Goal: Transaction & Acquisition: Obtain resource

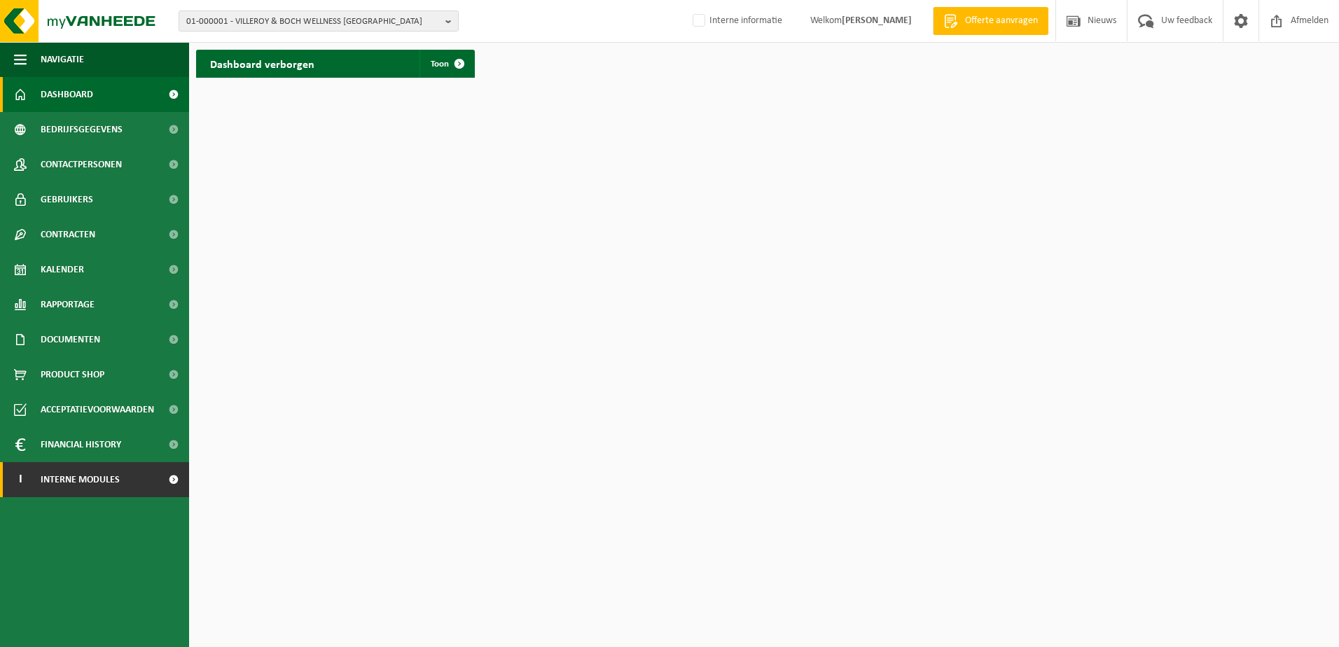
click at [130, 479] on link "I Interne modules" at bounding box center [94, 479] width 189 height 35
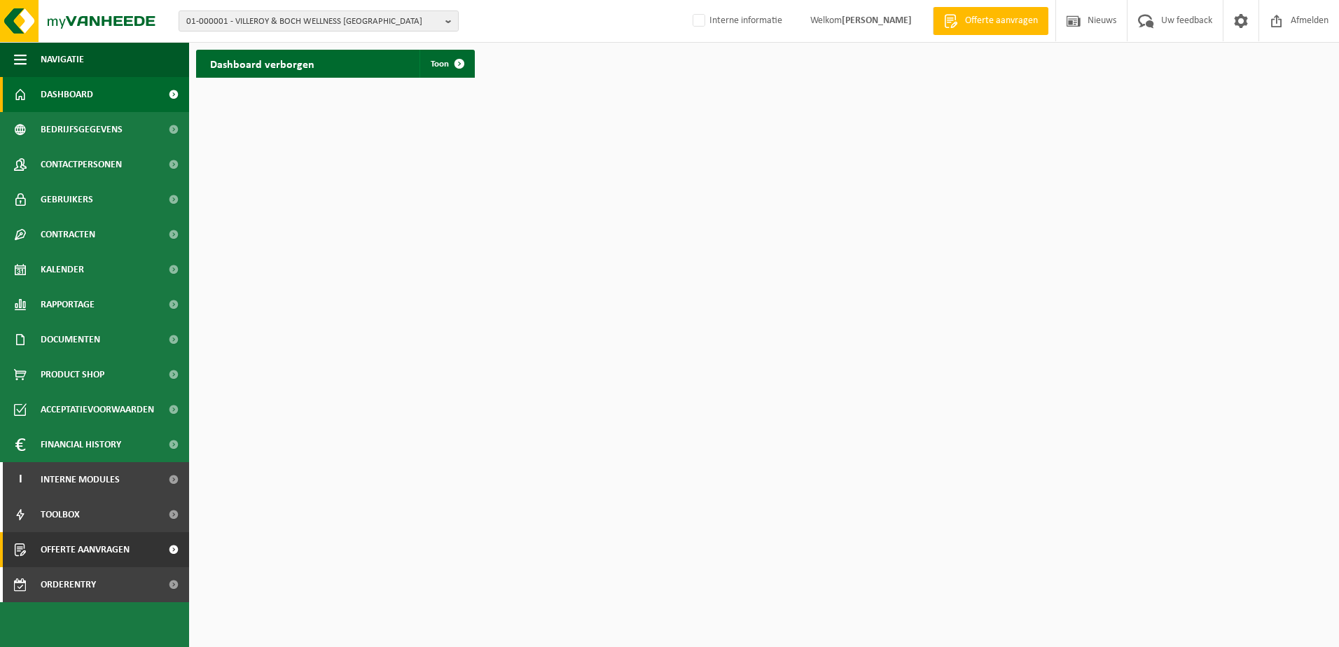
click at [83, 495] on span "Offerte aanvragen" at bounding box center [85, 549] width 89 height 35
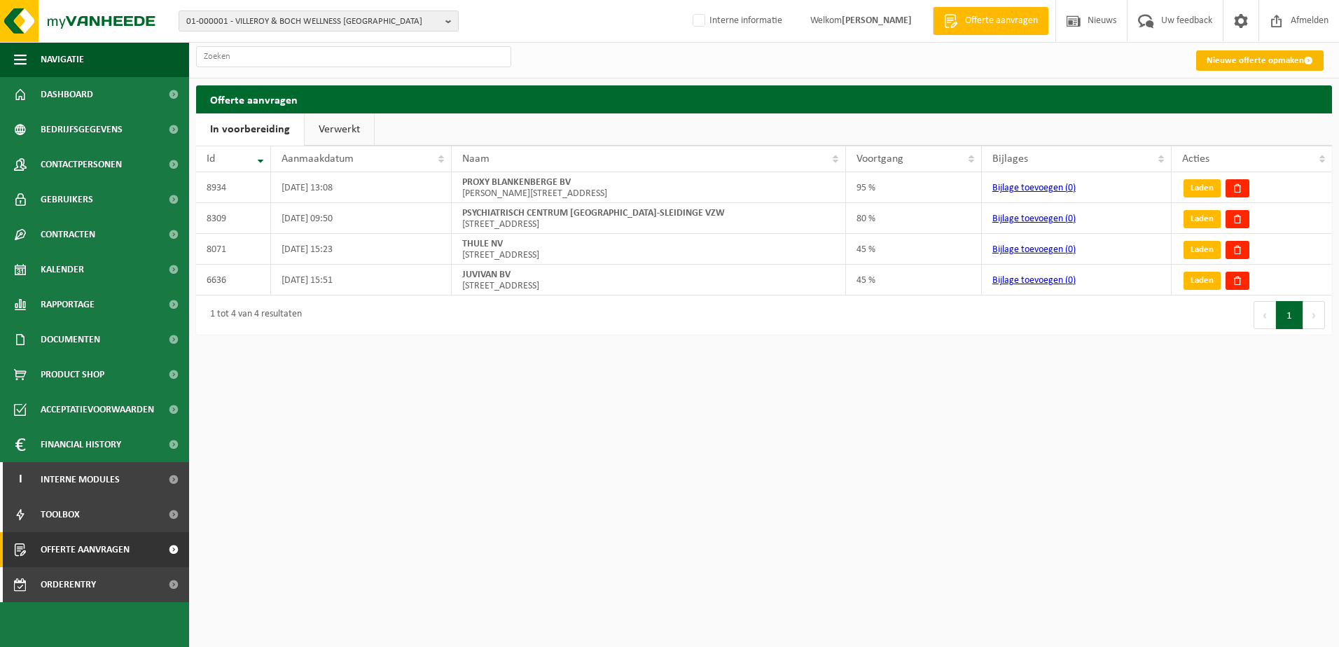
click at [1239, 65] on link "Nieuwe offerte opmaken" at bounding box center [1259, 60] width 127 height 20
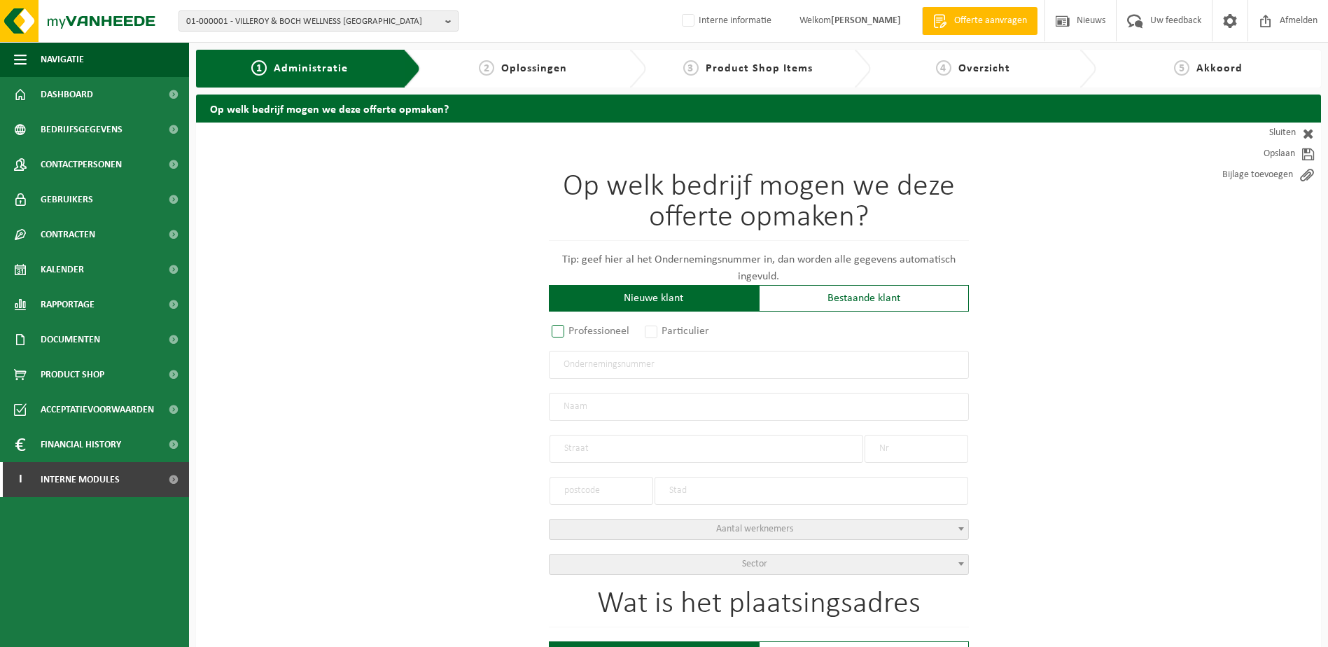
click at [561, 331] on label "Professioneel" at bounding box center [591, 331] width 85 height 20
click at [572, 331] on input "Professioneel" at bounding box center [576, 332] width 9 height 9
radio input "true"
click at [603, 361] on input "text" at bounding box center [759, 365] width 420 height 28
type input "0693821697"
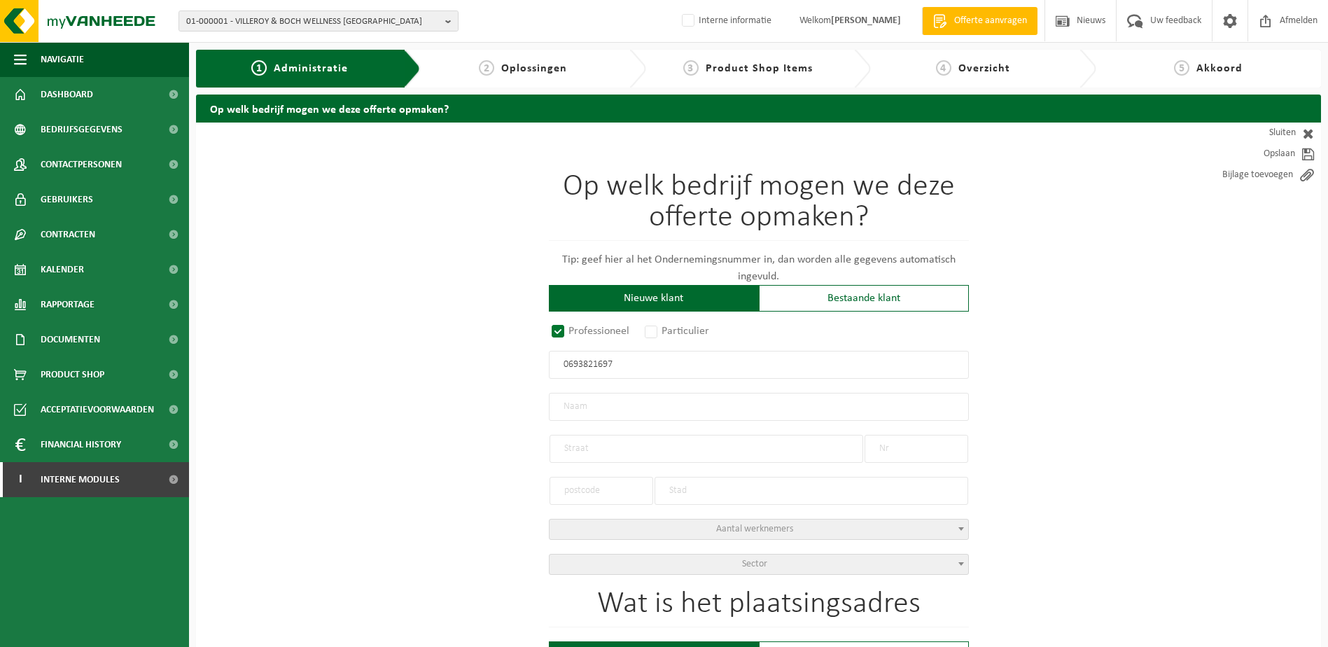
radio input "true"
click at [631, 405] on input "text" at bounding box center [759, 407] width 420 height 28
type input "0693821697"
type input "C-LING BV"
type input "BESSENSTRAAT"
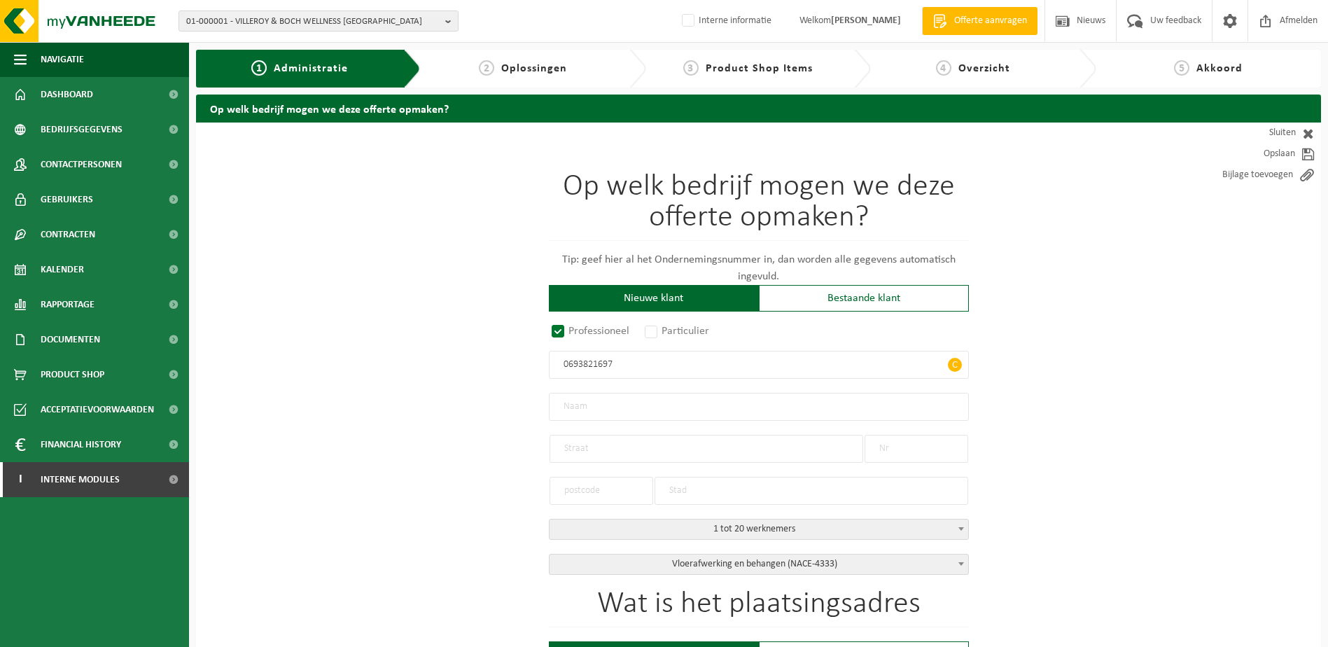
type input "17"
type input "8850"
type input "ARDOOIE"
select select "D"
select select "NACE_4333"
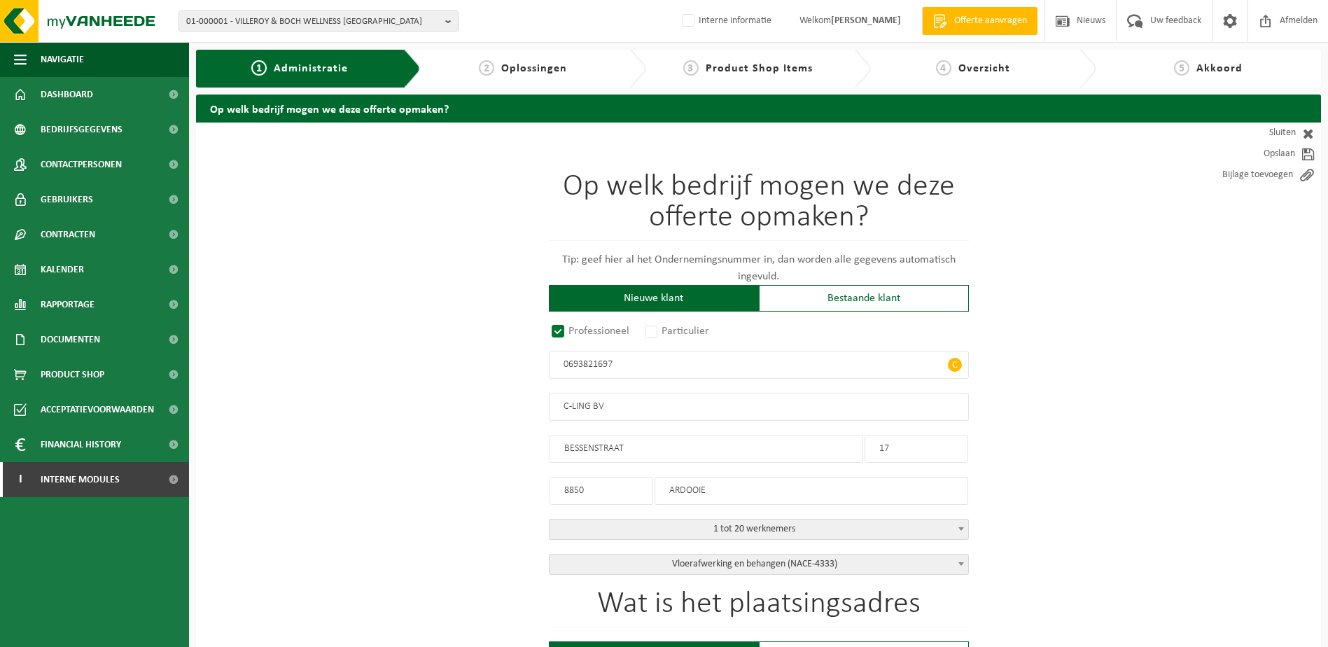
type input "C-LING BV"
type input "BESSENSTRAAT"
type input "17"
type input "8850"
type input "ARDOOIE"
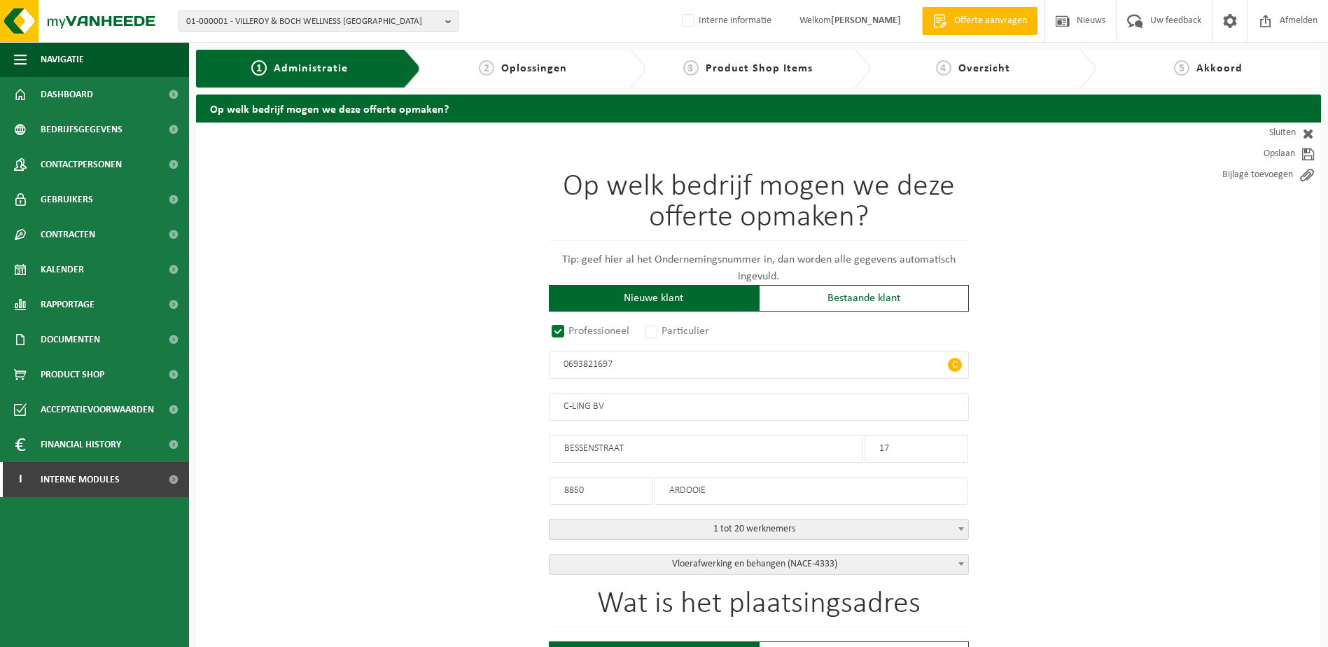
type input "2274810346"
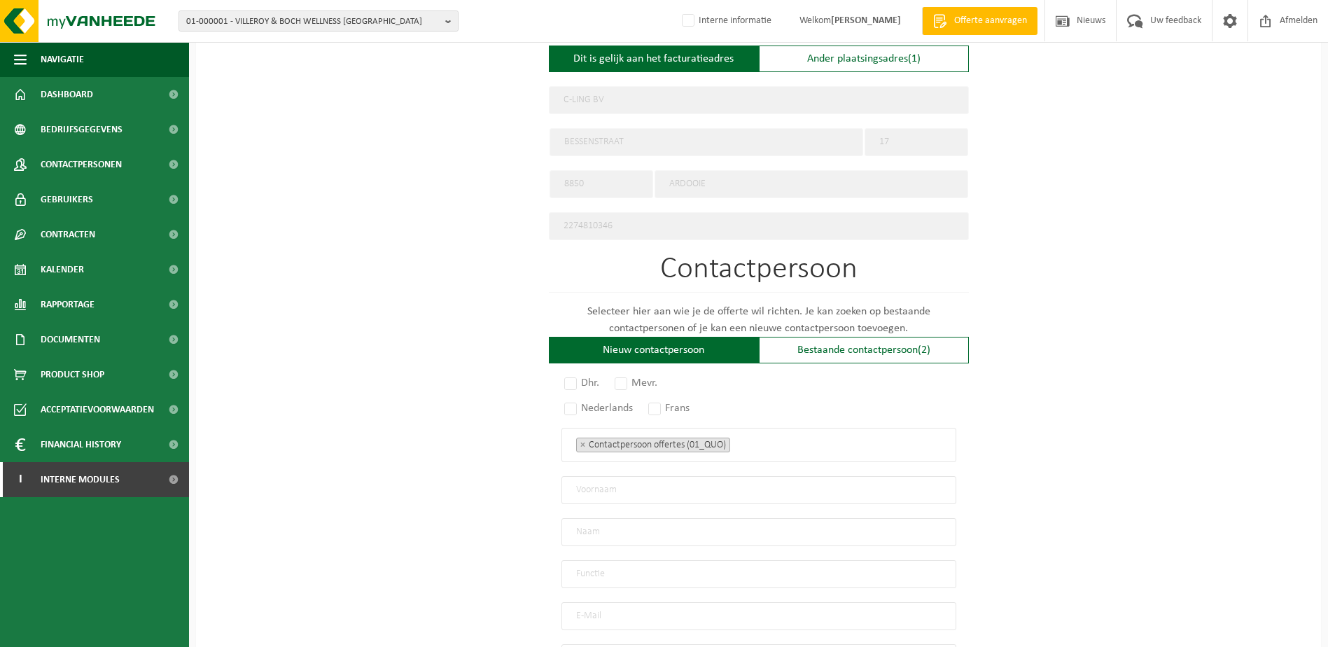
scroll to position [630, 0]
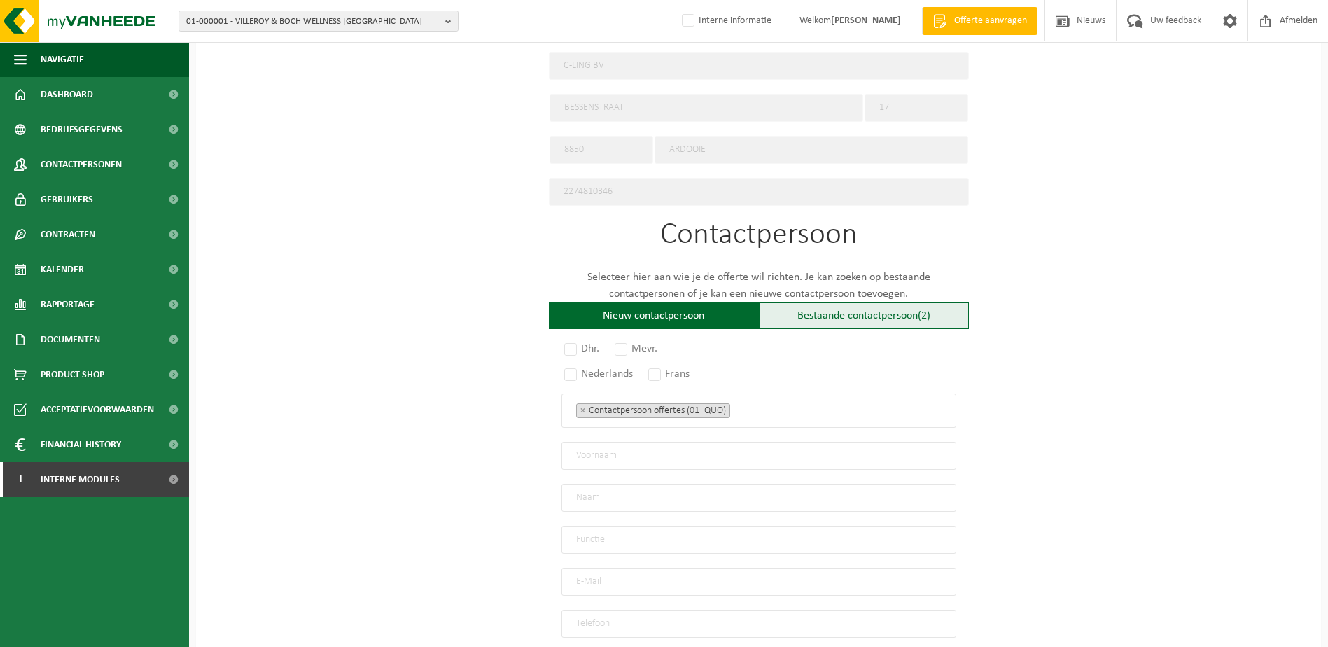
click at [835, 314] on div "Bestaande contactpersoon (2)" at bounding box center [864, 316] width 210 height 27
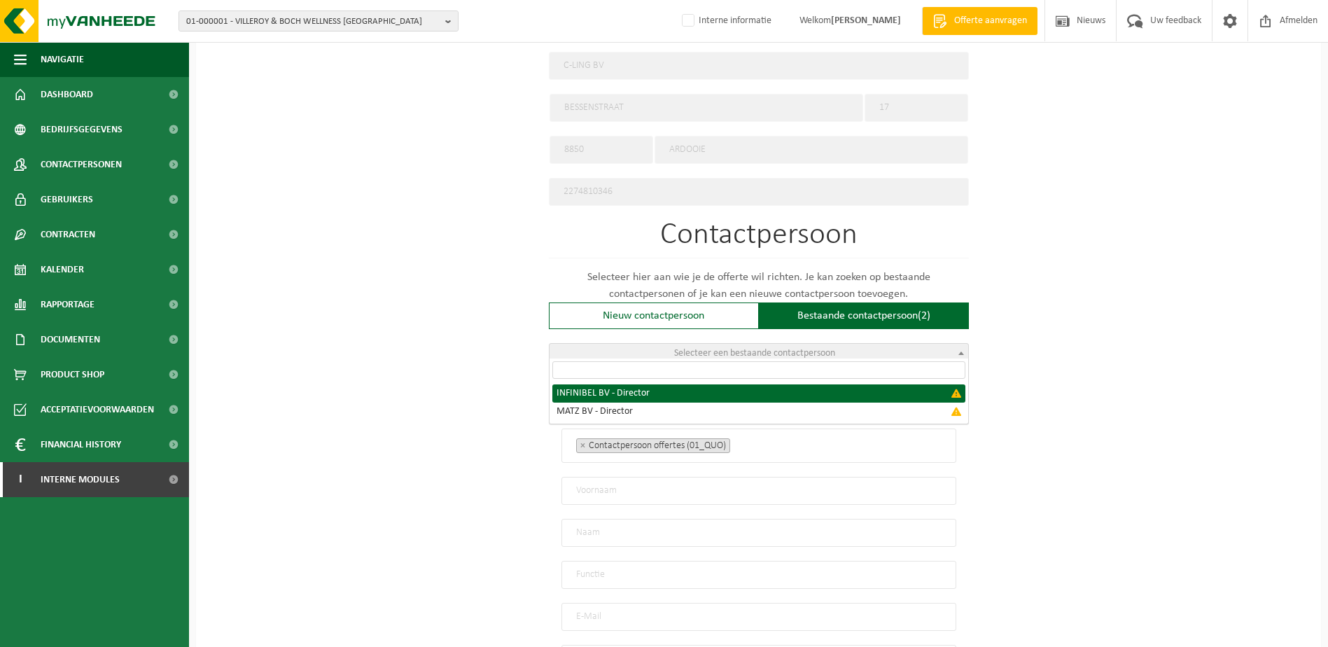
click at [836, 345] on span "Selecteer een bestaande contactpersoon" at bounding box center [759, 354] width 419 height 20
click at [700, 307] on div "Nieuw contactpersoon" at bounding box center [654, 316] width 210 height 27
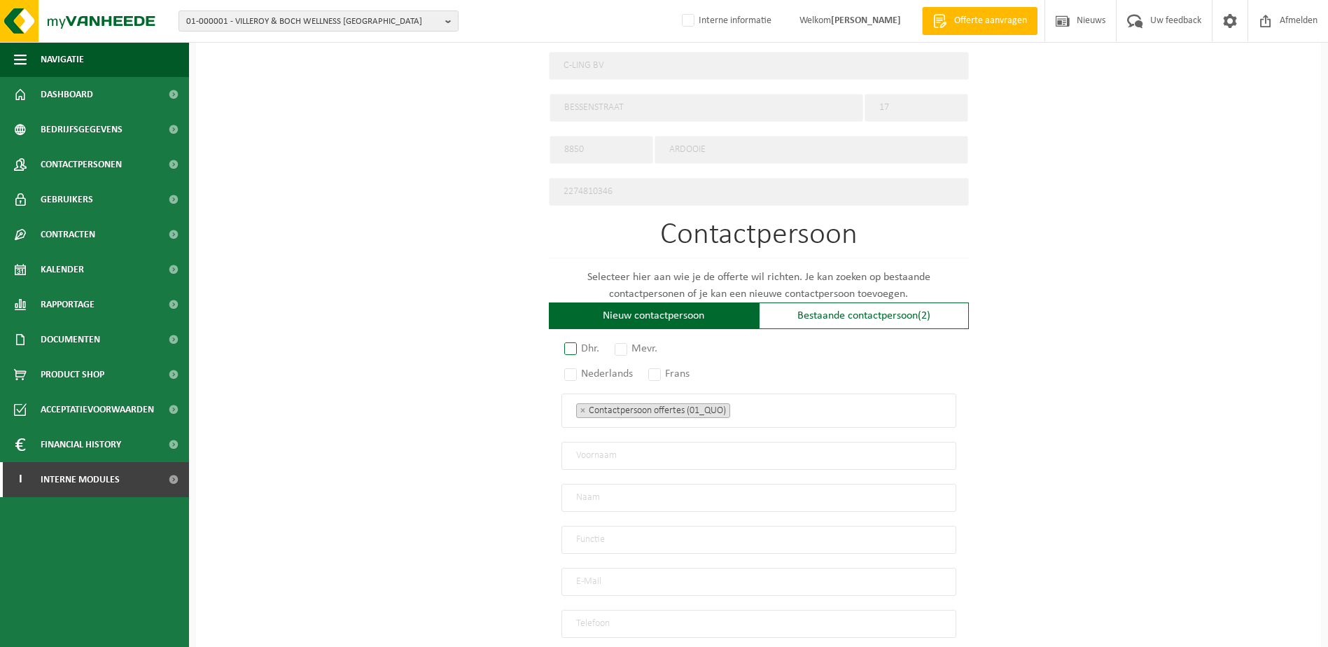
click at [569, 339] on label "Dhr." at bounding box center [583, 349] width 42 height 20
radio input "true"
click at [571, 368] on label "Nederlands" at bounding box center [600, 374] width 76 height 20
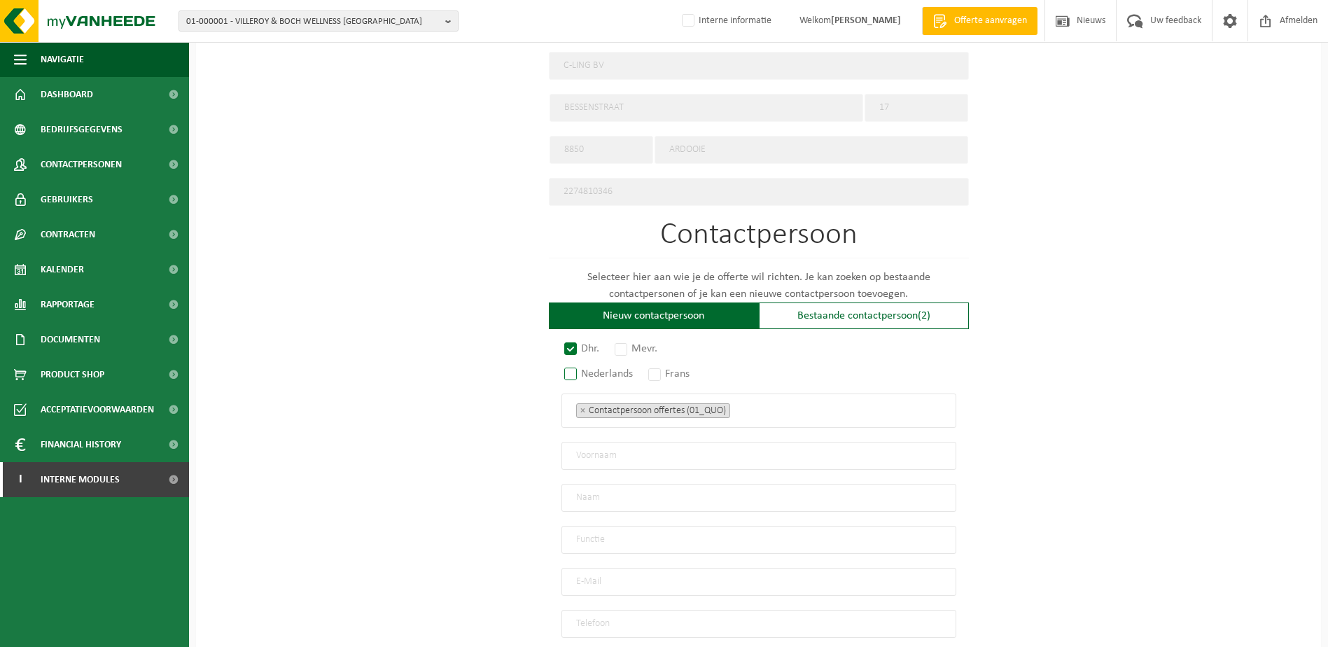
radio input "true"
click at [622, 447] on input "text" at bounding box center [759, 456] width 395 height 28
type input "f"
type input "Francis"
click at [648, 493] on input "text" at bounding box center [759, 498] width 395 height 28
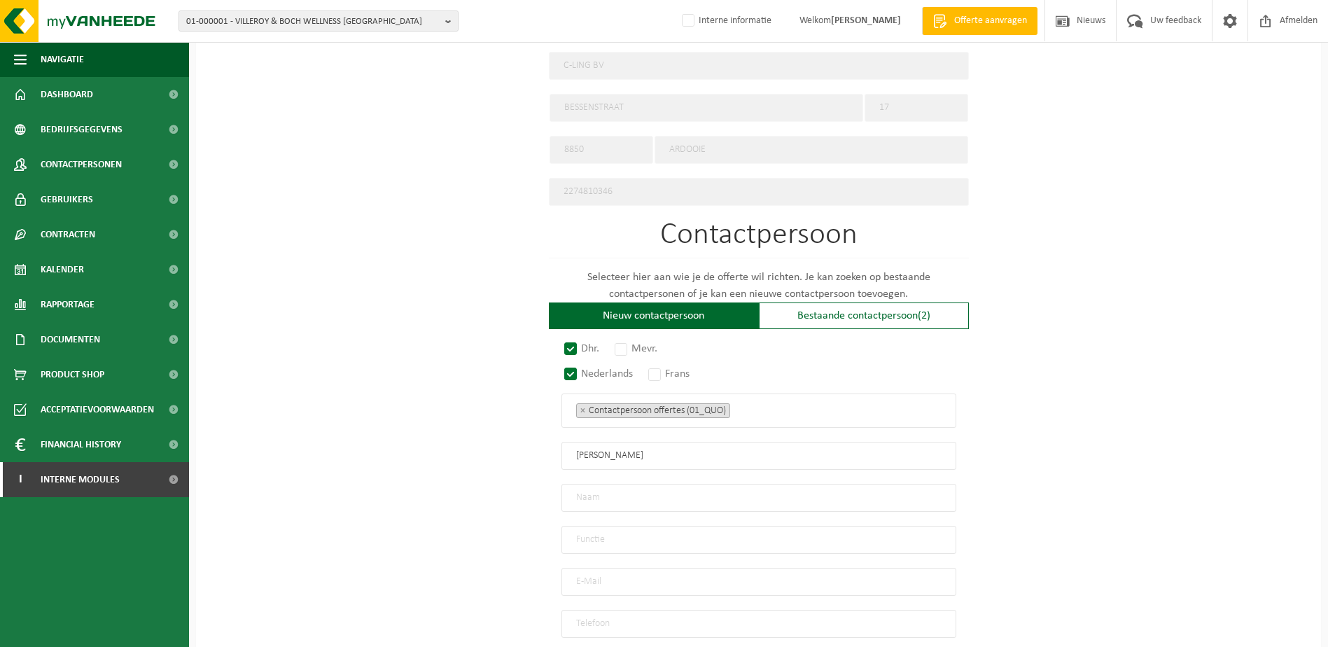
click at [636, 537] on input "text" at bounding box center [759, 540] width 395 height 28
click at [1101, 464] on div "Op welk bedrijf mogen we deze offerte opmaken? Tip: geef hier al het Ondernemin…" at bounding box center [758, 126] width 1125 height 1268
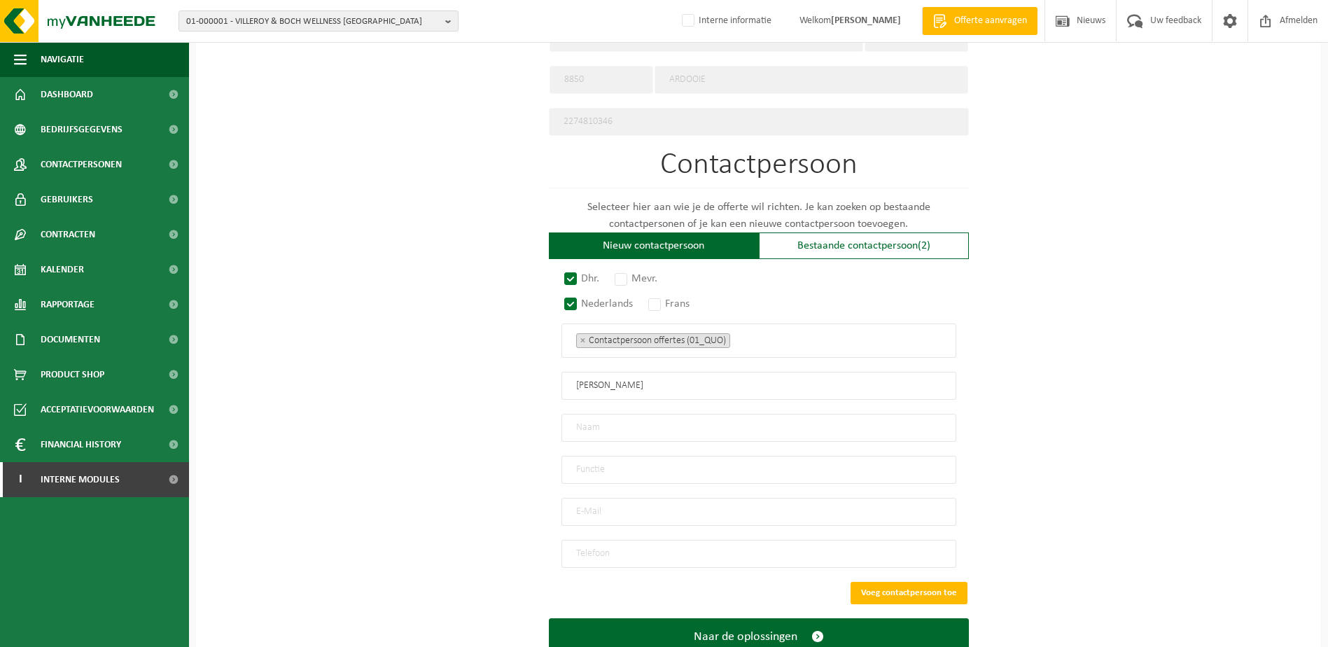
drag, startPoint x: 638, startPoint y: 501, endPoint x: 649, endPoint y: 501, distance: 11.2
click at [638, 501] on input "email" at bounding box center [759, 512] width 395 height 28
type input "info@c-ling.be"
click at [632, 545] on input "tel" at bounding box center [759, 554] width 395 height 28
drag, startPoint x: 655, startPoint y: 534, endPoint x: 668, endPoint y: 539, distance: 13.8
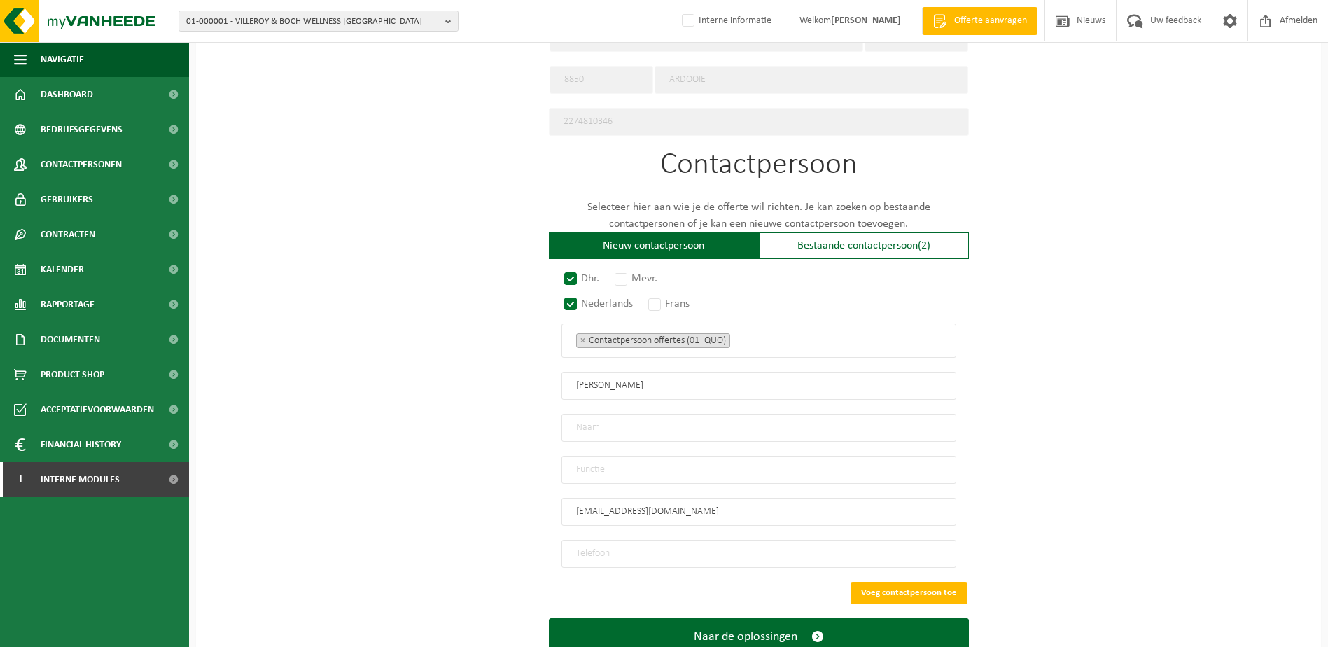
click at [667, 540] on input "tel" at bounding box center [759, 554] width 395 height 28
paste input "+32479528272"
type input "+32 479 52 82 72"
click at [930, 582] on button "Voeg contactpersoon toe" at bounding box center [909, 593] width 117 height 22
click at [630, 423] on input "Dit is een verplicht veld." at bounding box center [759, 428] width 395 height 28
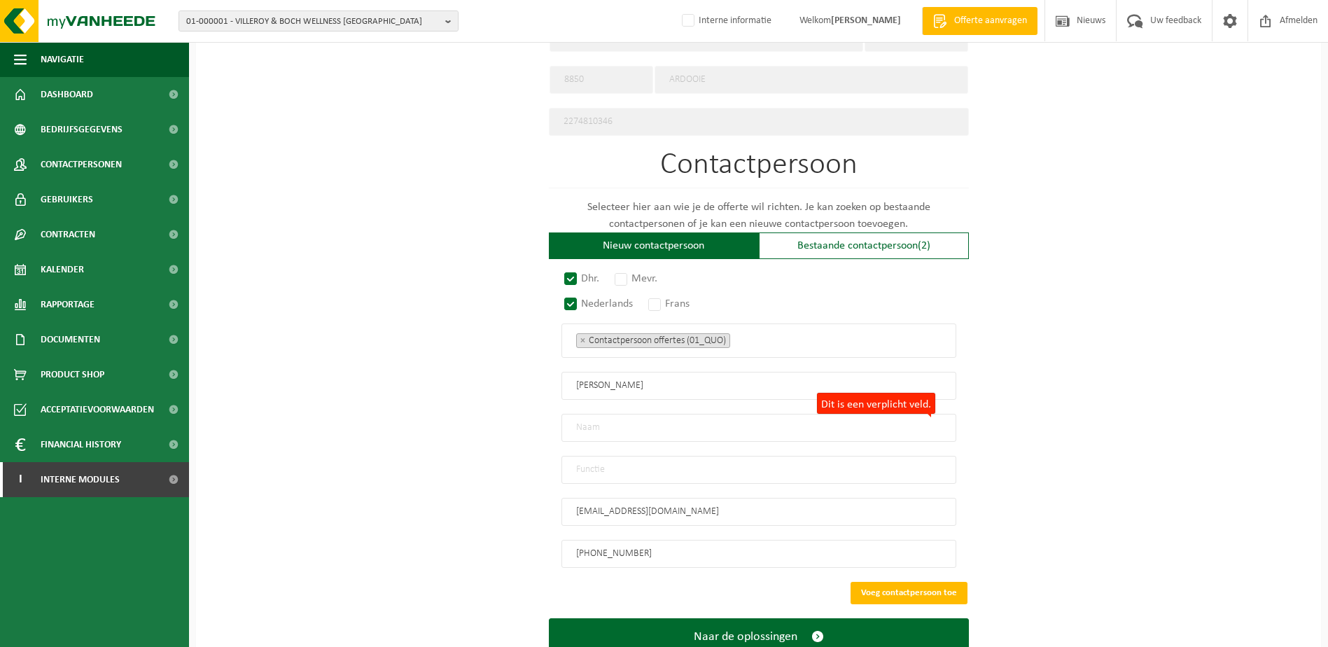
click at [625, 429] on input "Dit is een verplicht veld." at bounding box center [759, 428] width 395 height 28
type input "c"
type input "cloet"
click at [672, 464] on input "text" at bounding box center [759, 470] width 395 height 28
type input "Director"
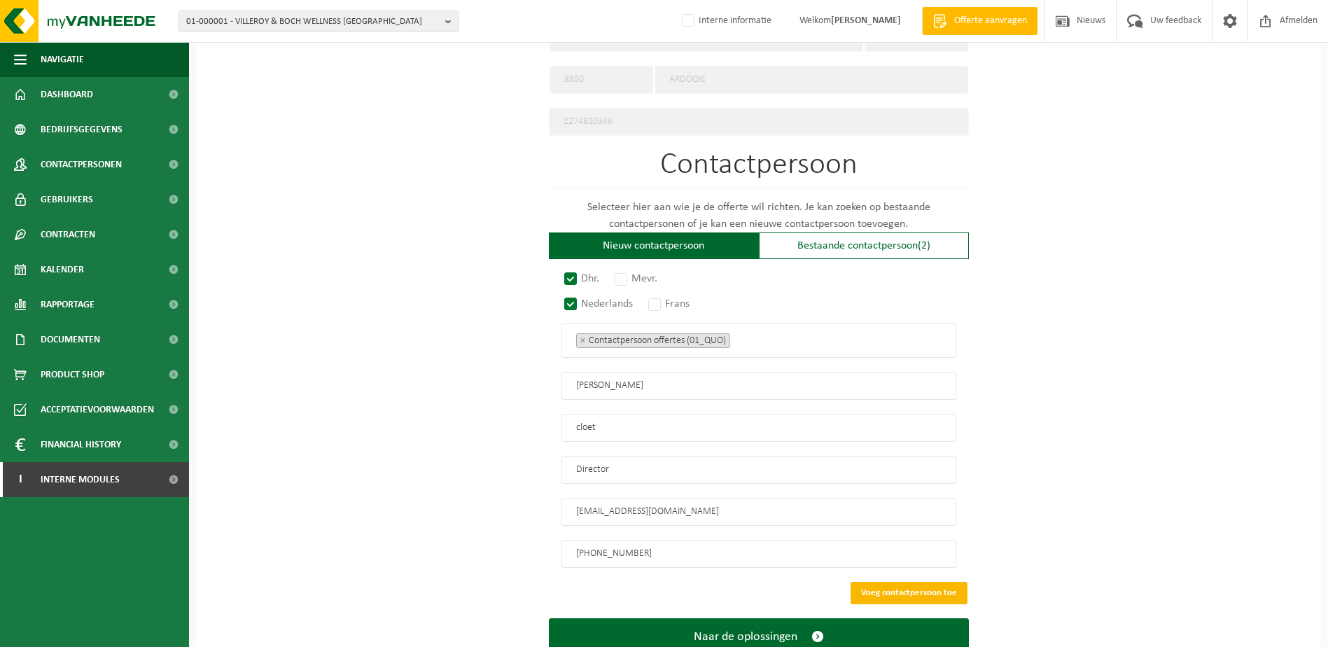
click at [927, 582] on button "Voeg contactpersoon toe" at bounding box center [909, 593] width 117 height 22
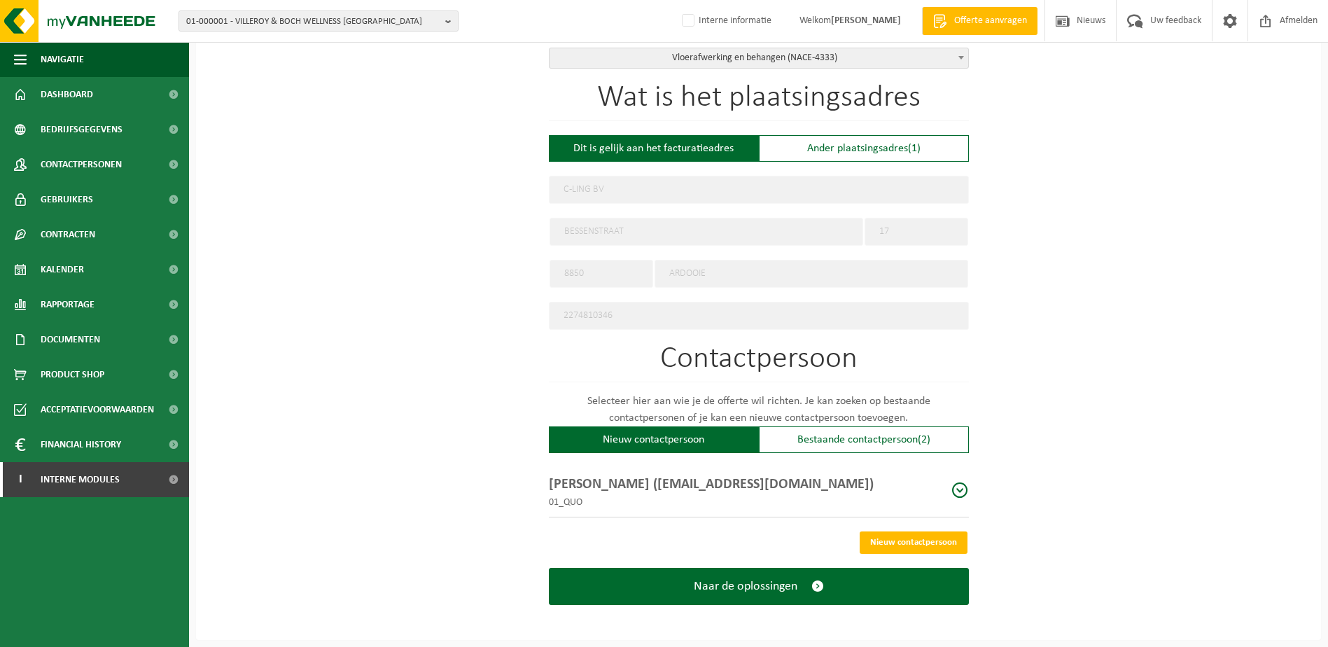
scroll to position [500, 0]
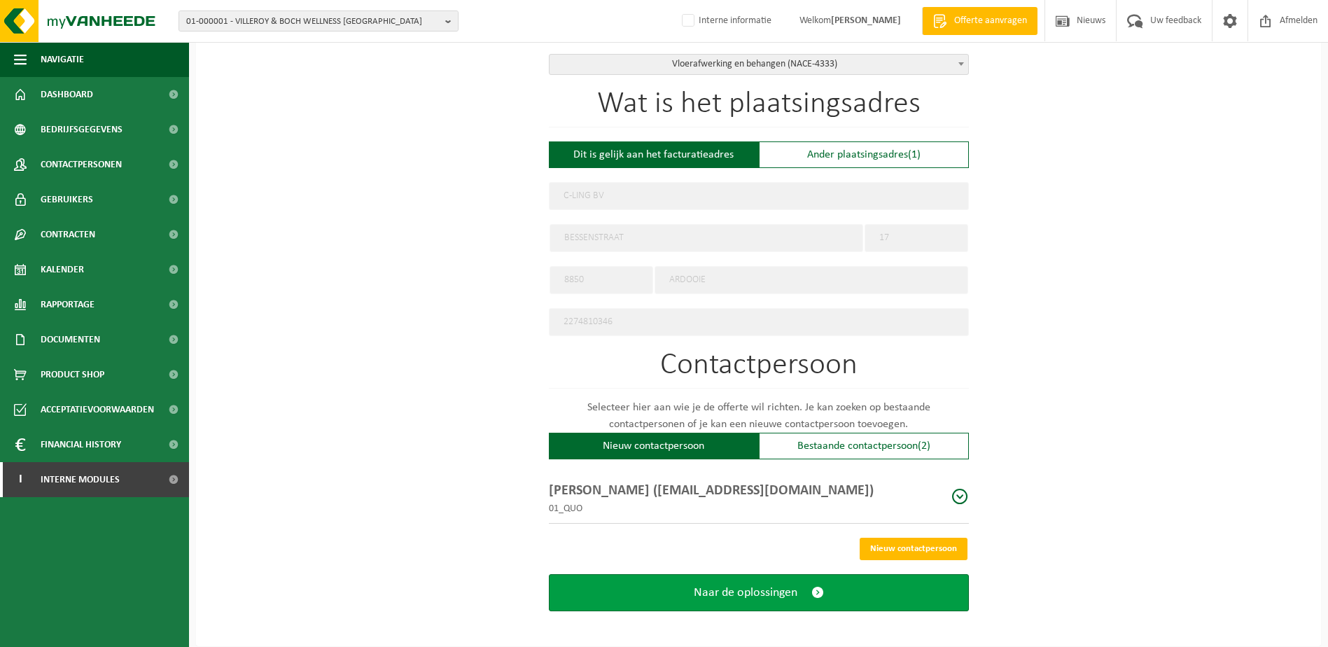
click at [814, 590] on span "submit" at bounding box center [818, 592] width 13 height 15
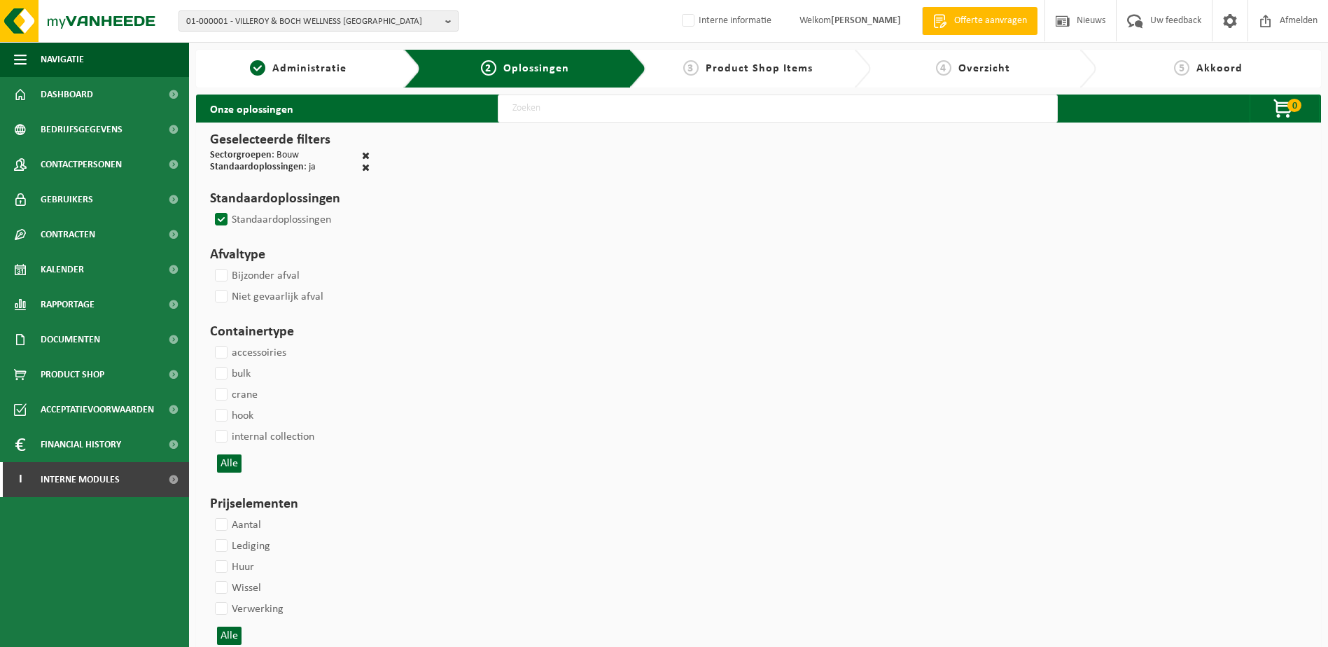
select select
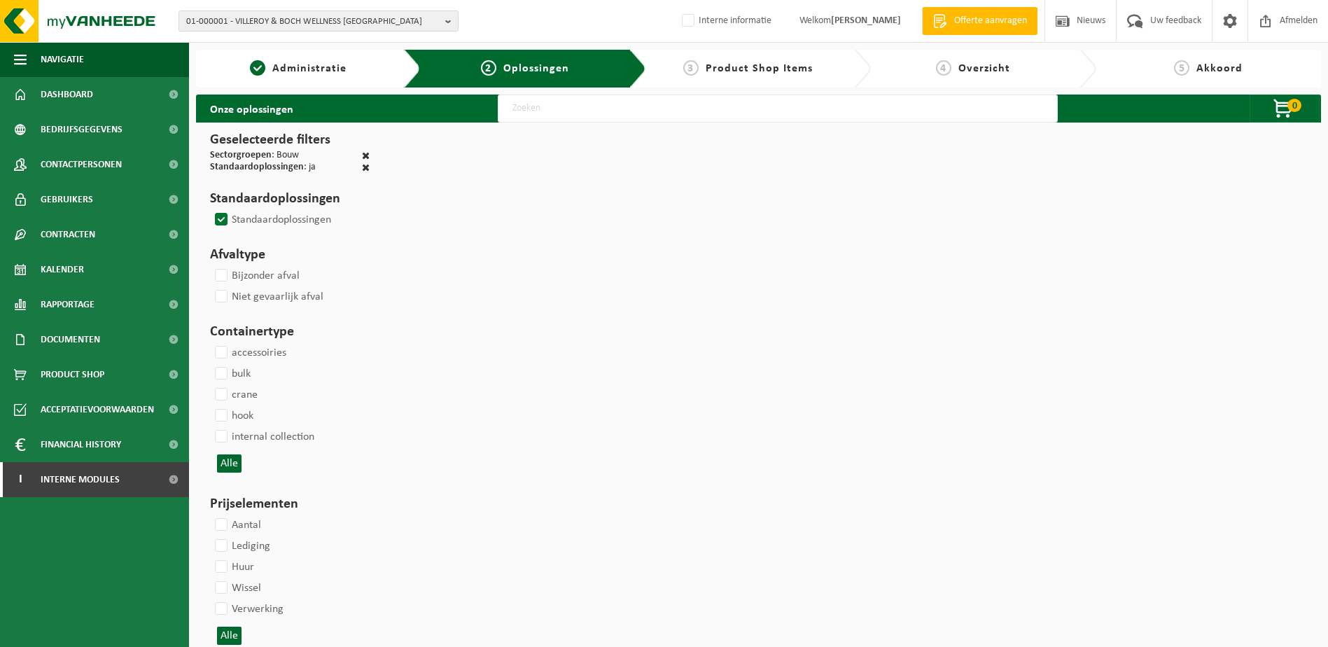
select select
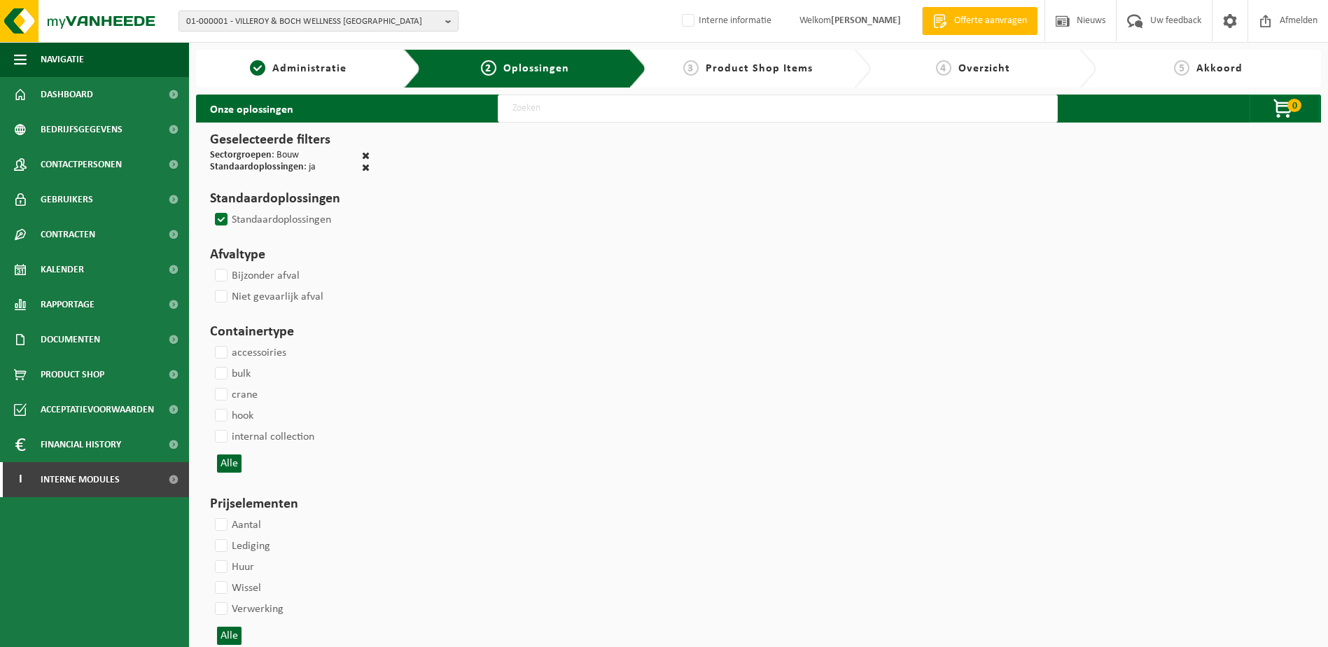
select select
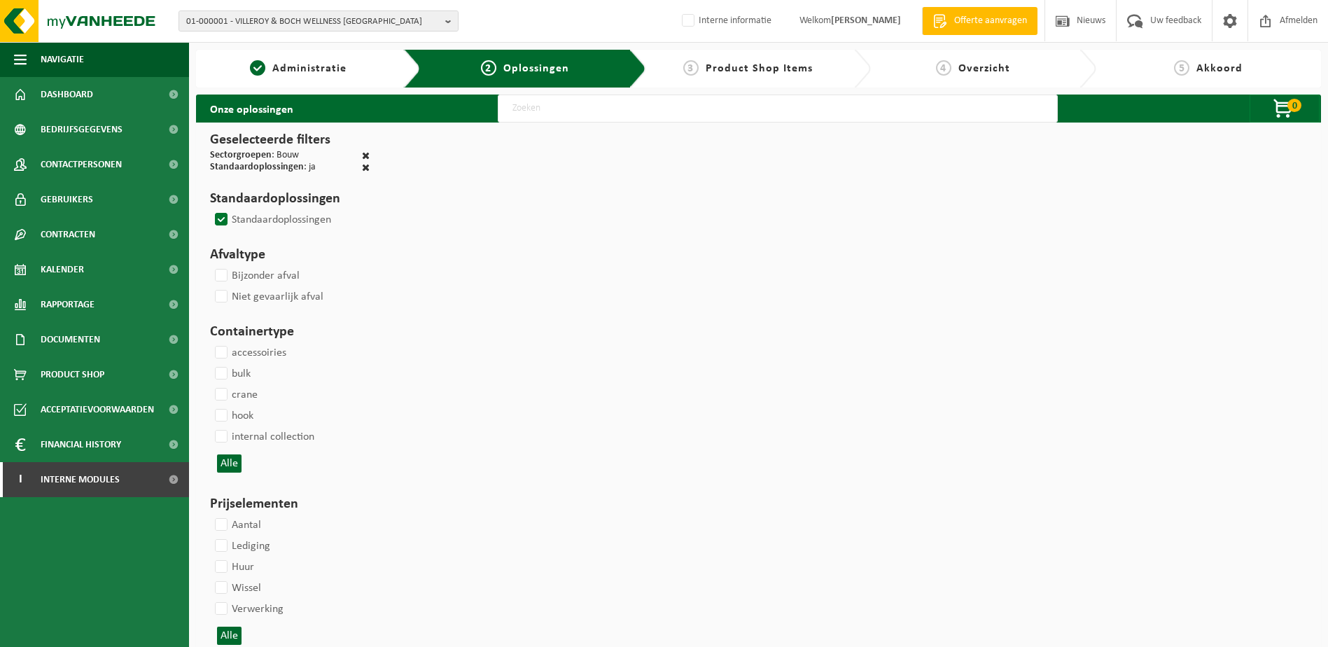
select select
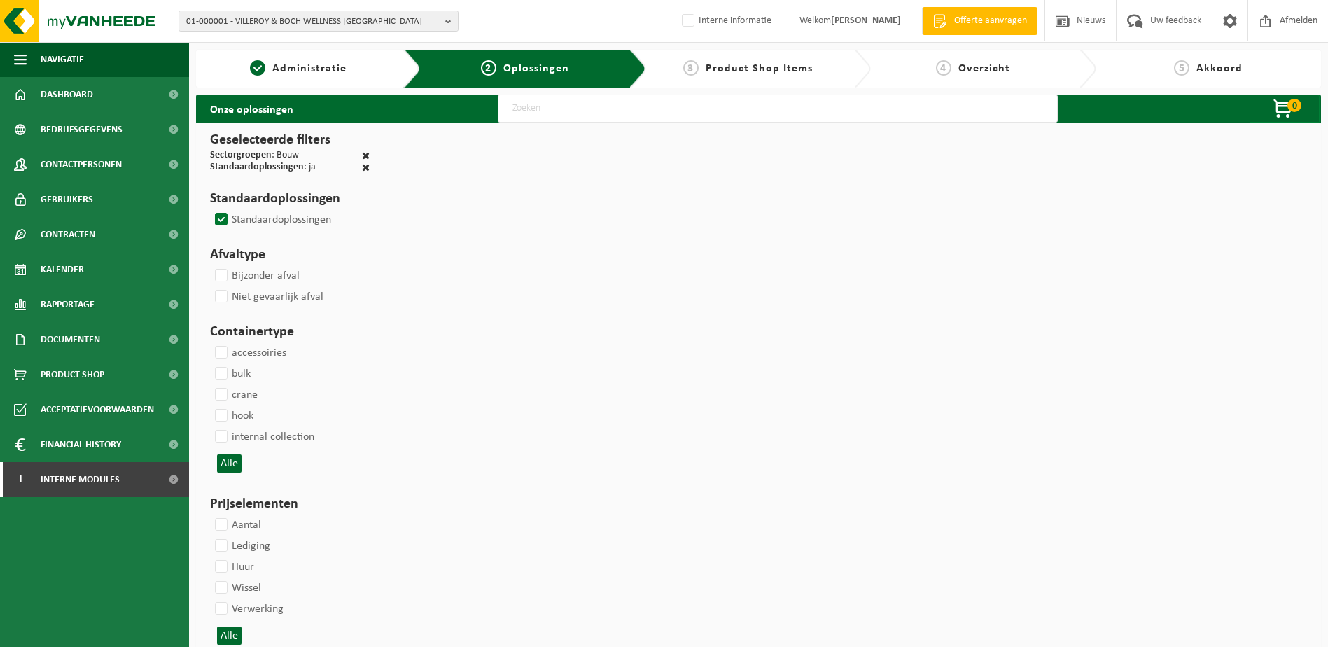
select select
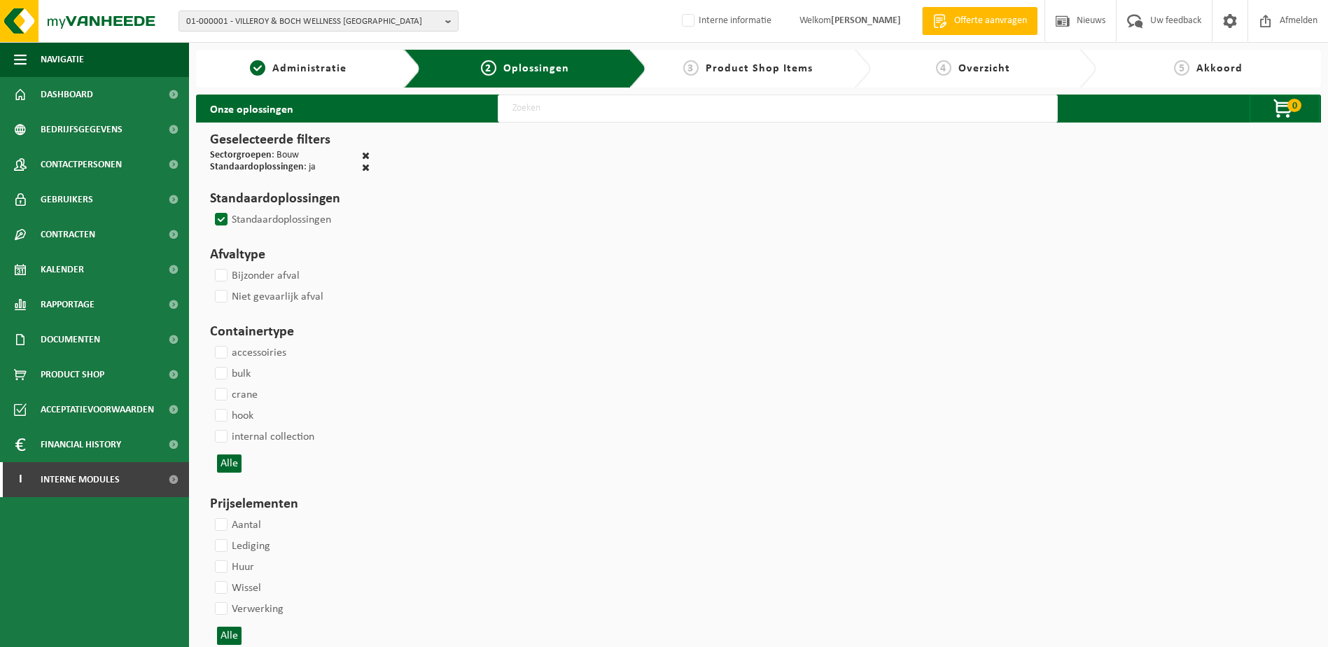
select select
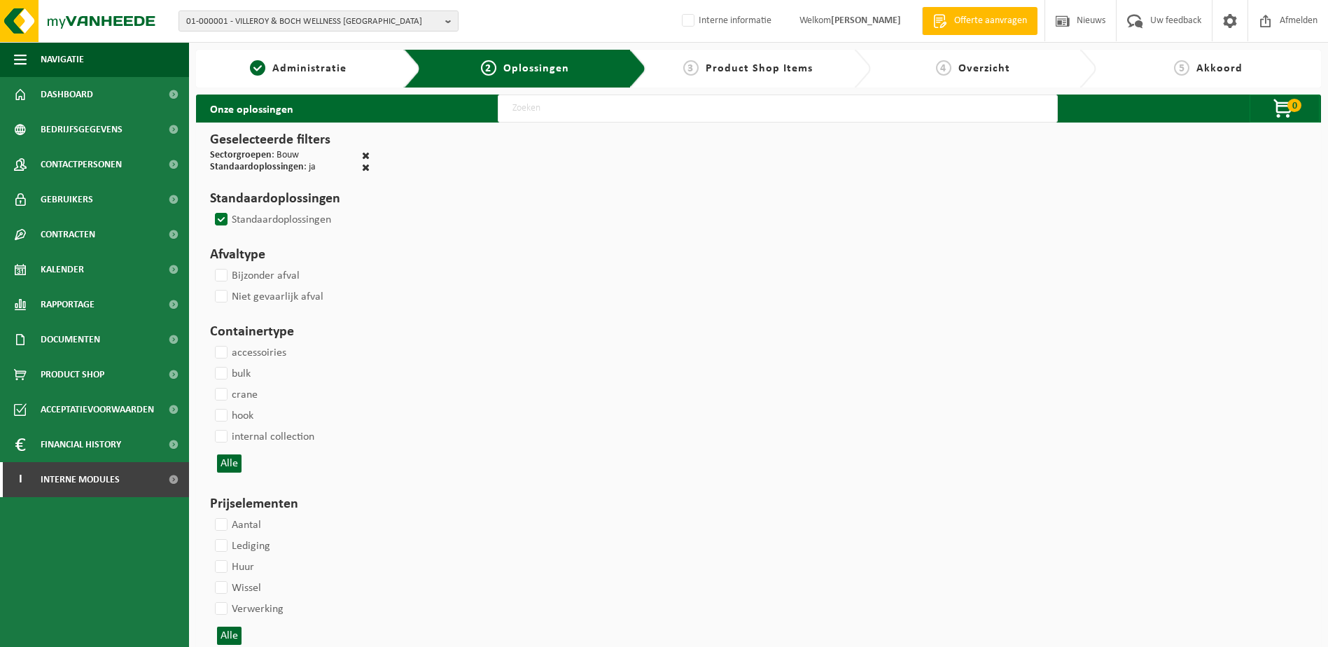
select select
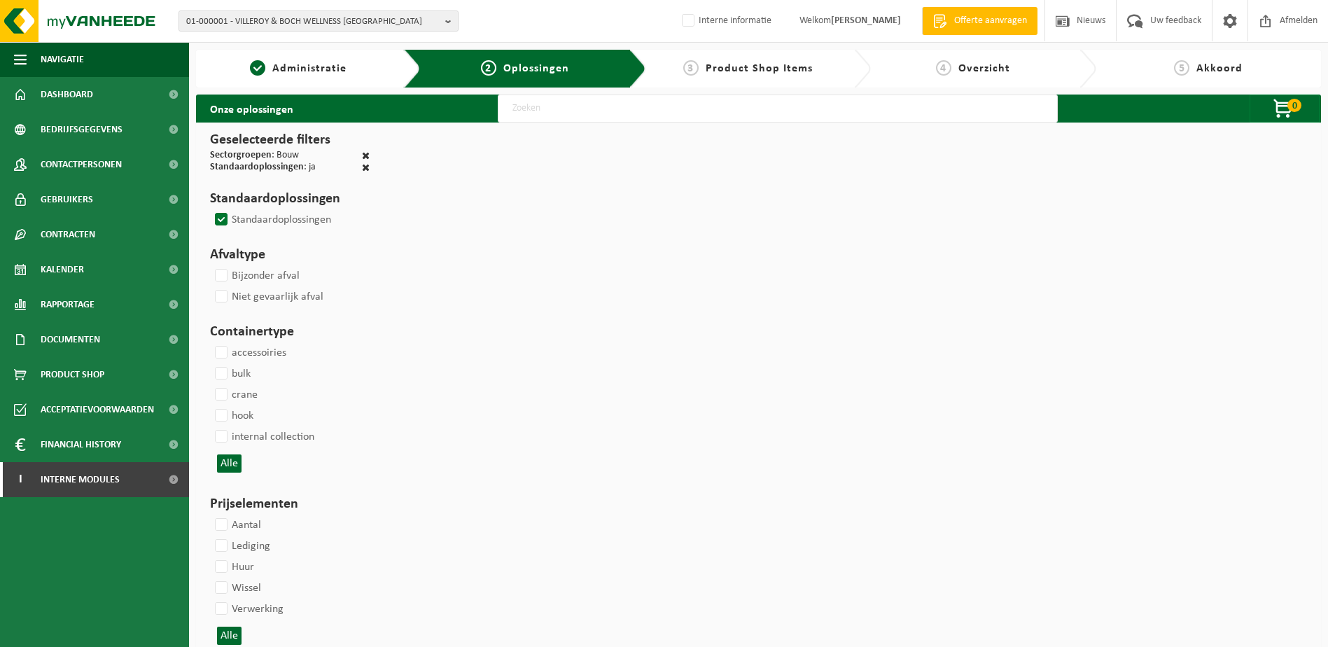
select select
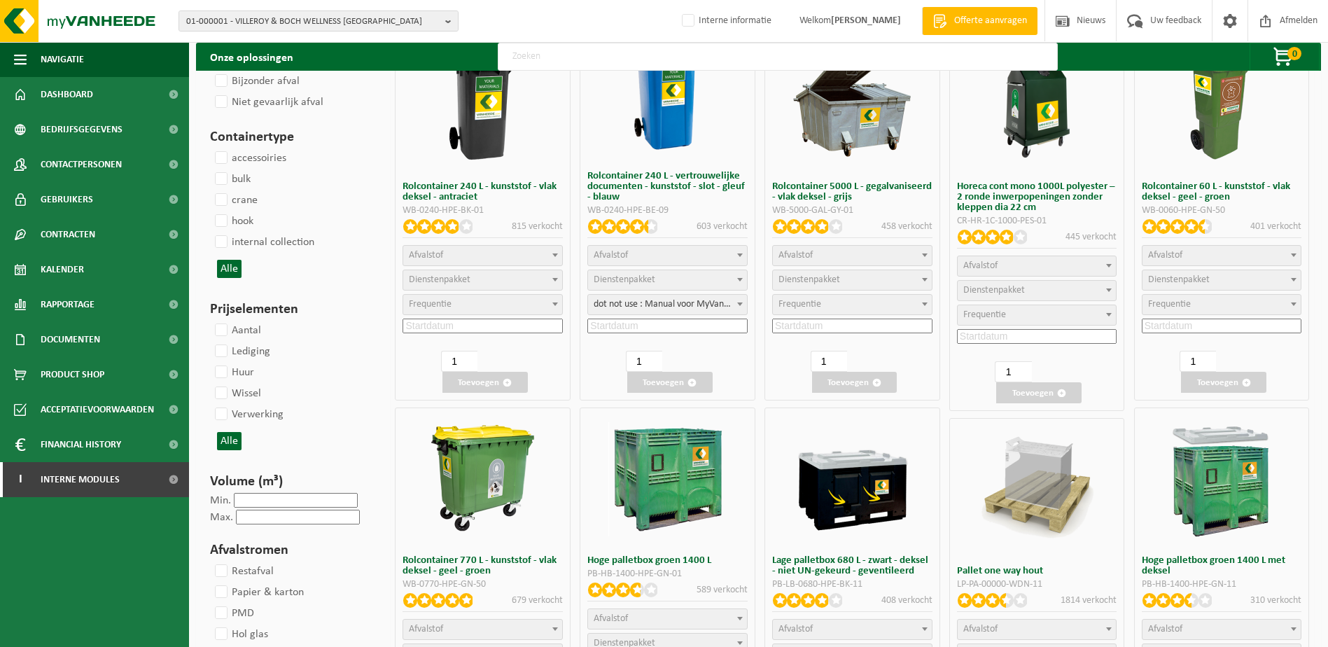
scroll to position [910, 0]
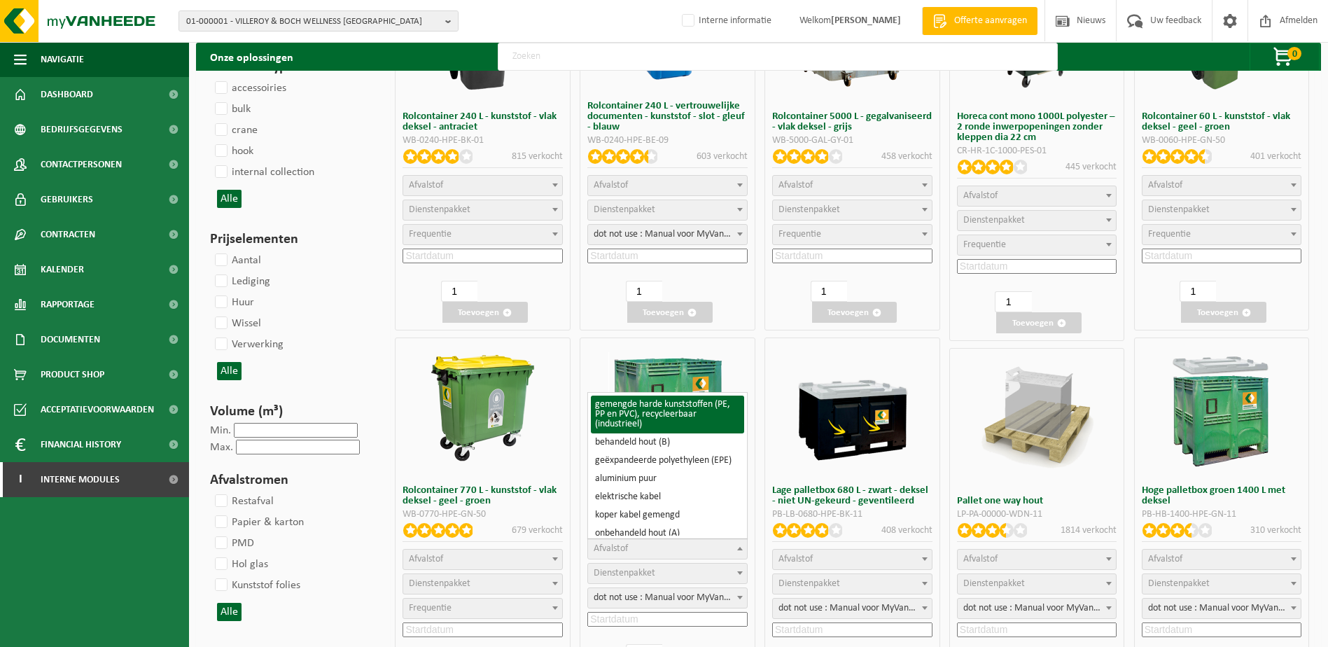
click at [674, 553] on span "Afvalstof" at bounding box center [667, 549] width 159 height 20
select select "28"
select select
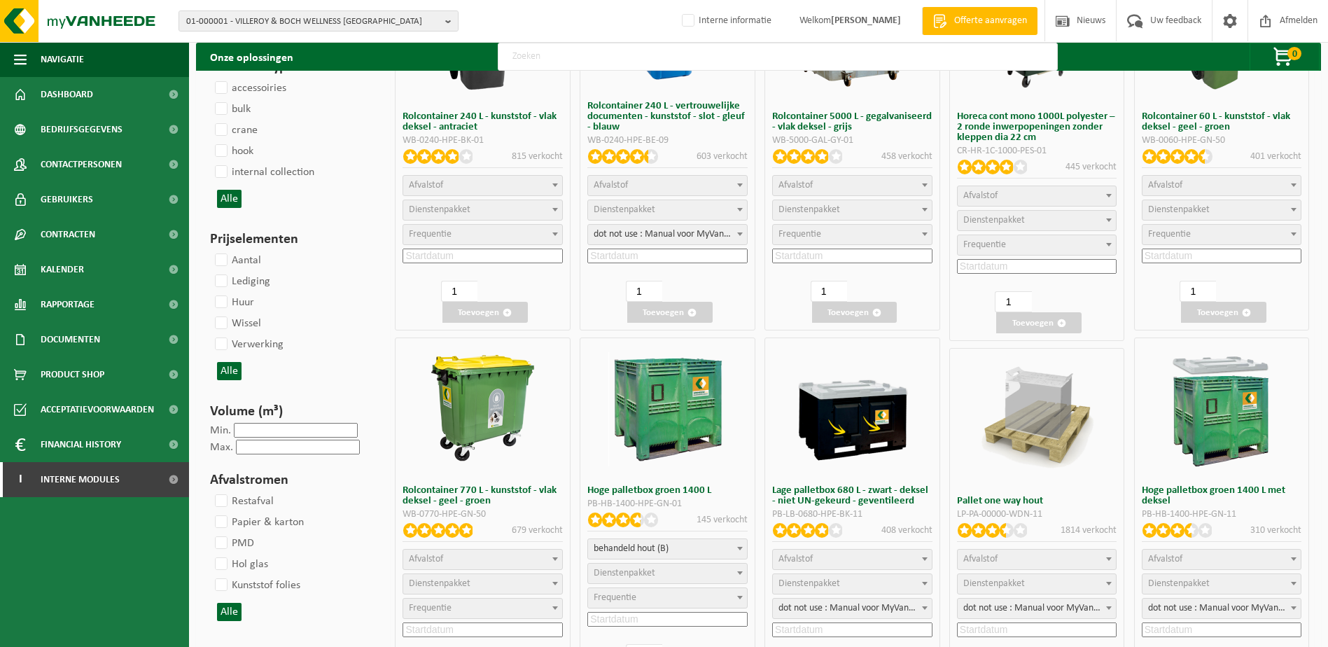
select select
select select "29"
select select "25"
click at [653, 615] on input at bounding box center [668, 619] width 160 height 15
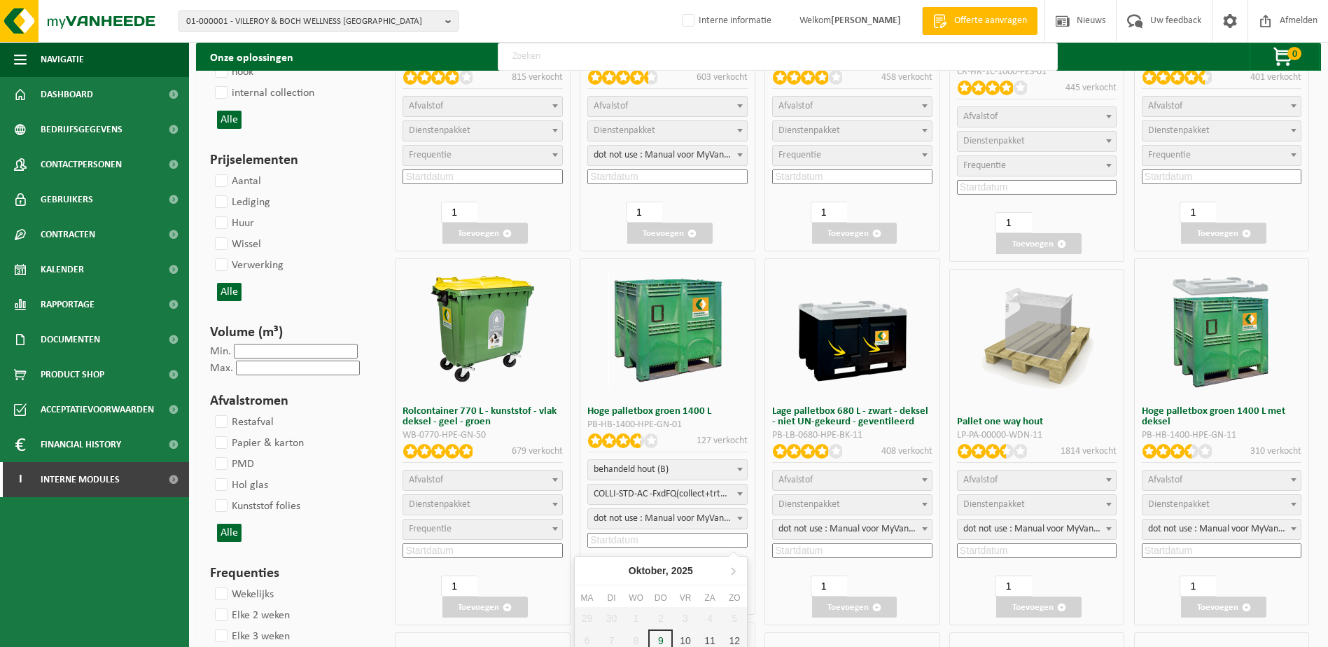
scroll to position [1050, 0]
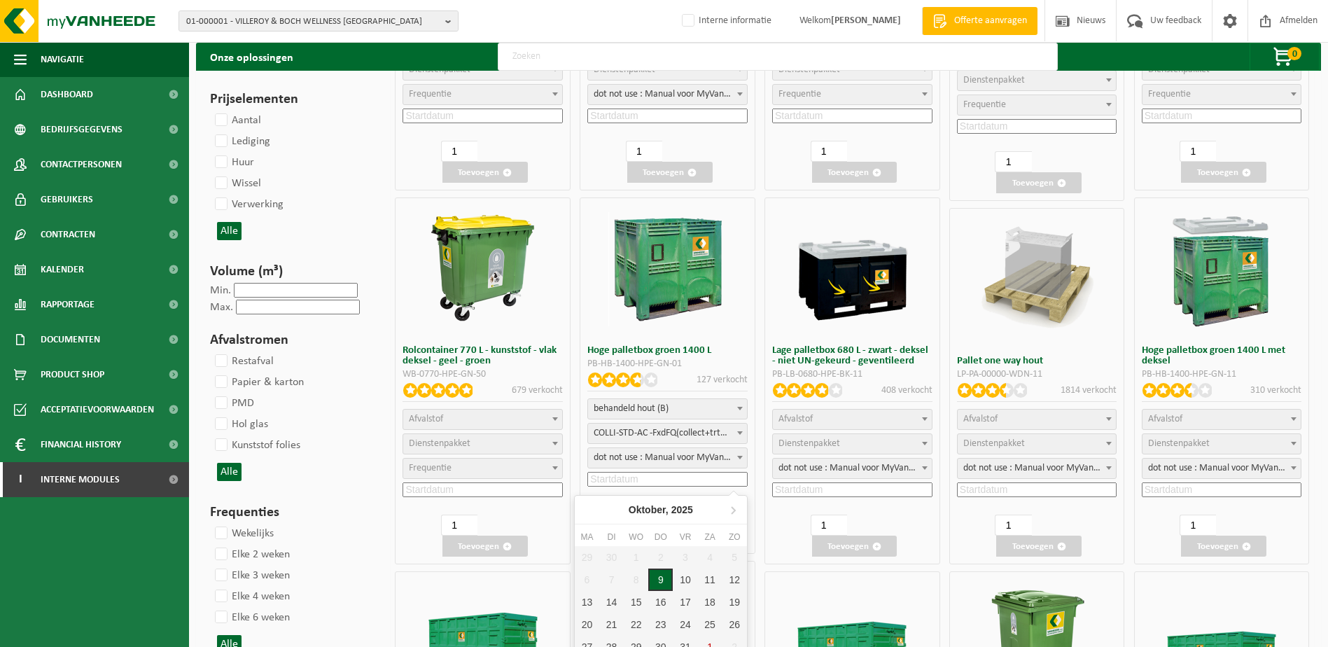
click at [662, 581] on div "9" at bounding box center [660, 580] width 25 height 22
type input "2025-10-09"
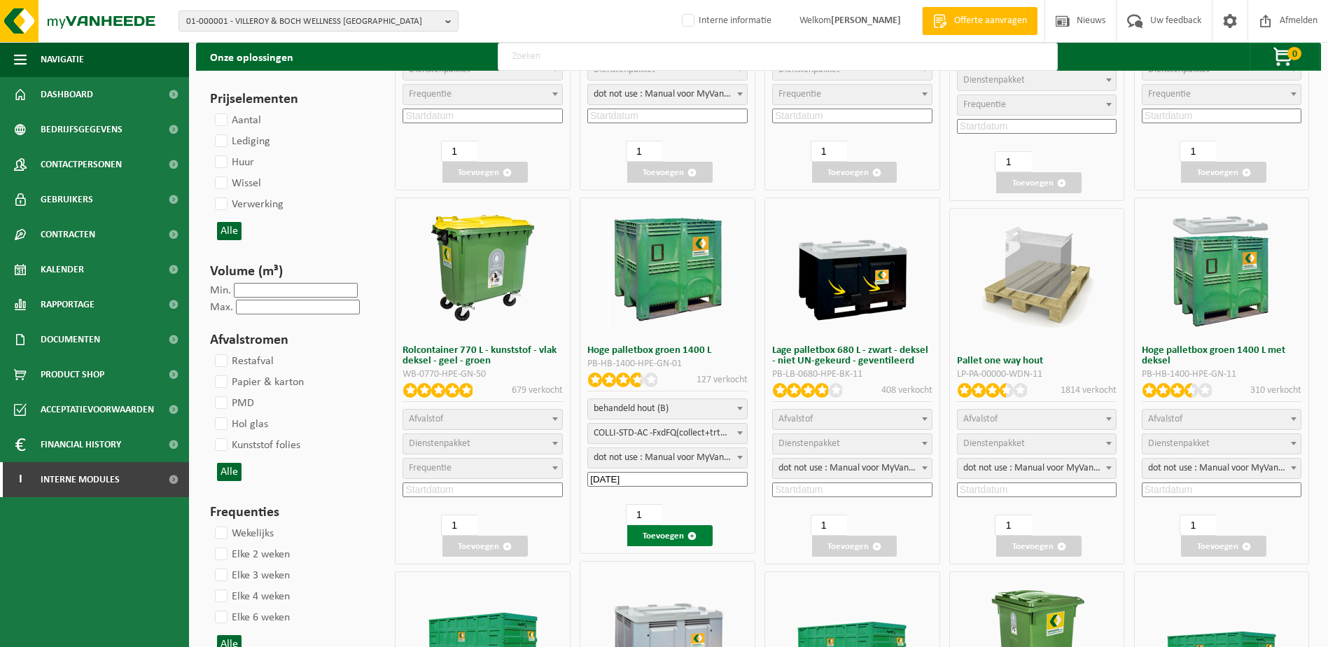
click at [684, 538] on button "Toevoegen" at bounding box center [669, 535] width 85 height 21
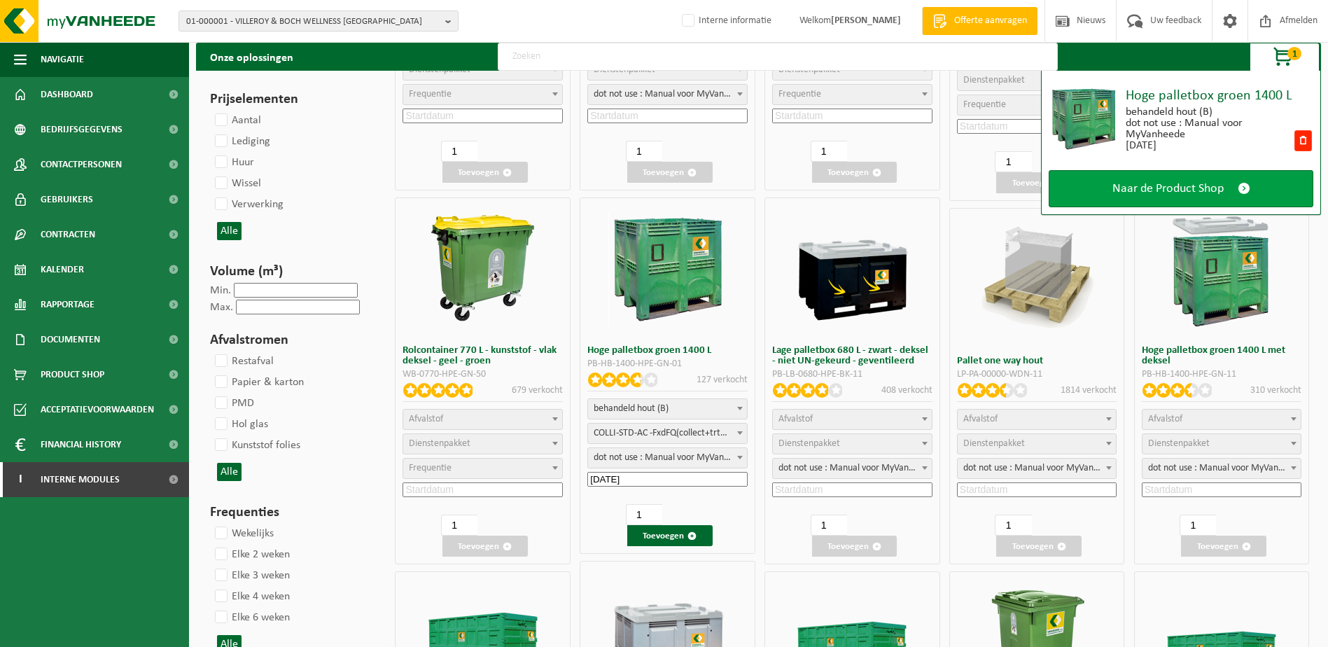
click at [1212, 193] on span "Naar de Product Shop" at bounding box center [1168, 188] width 111 height 15
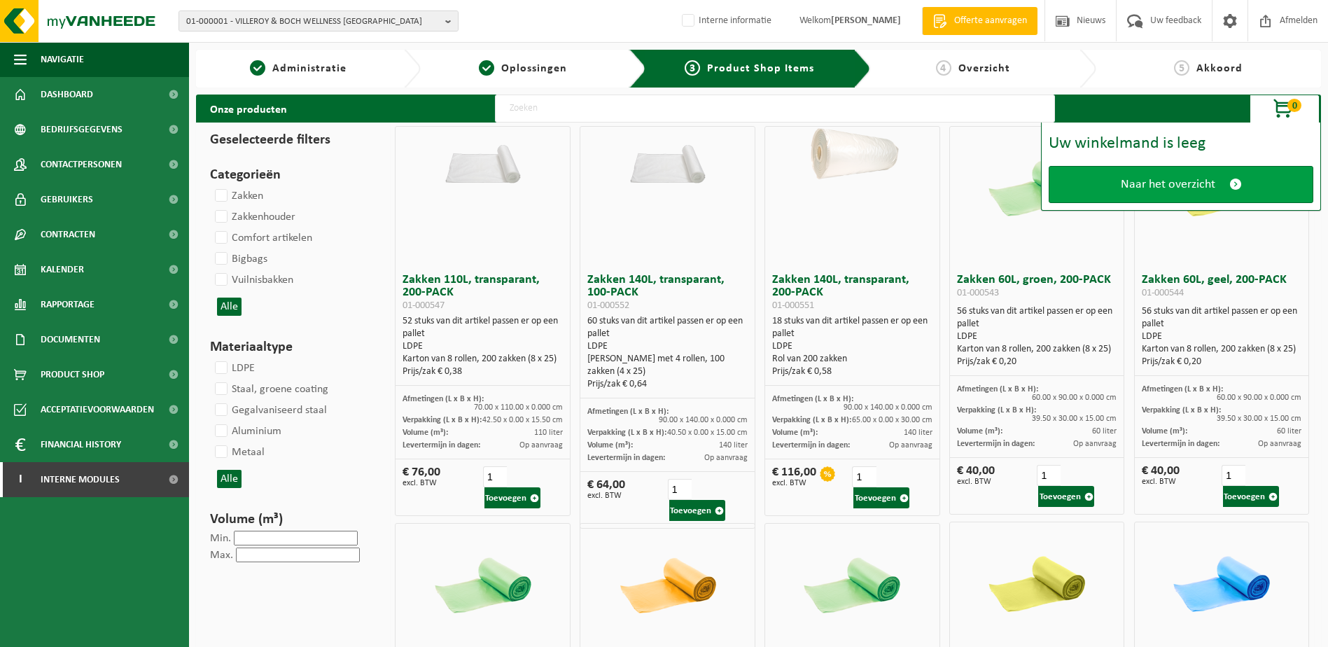
click at [1211, 186] on span "Naar het overzicht" at bounding box center [1168, 184] width 95 height 15
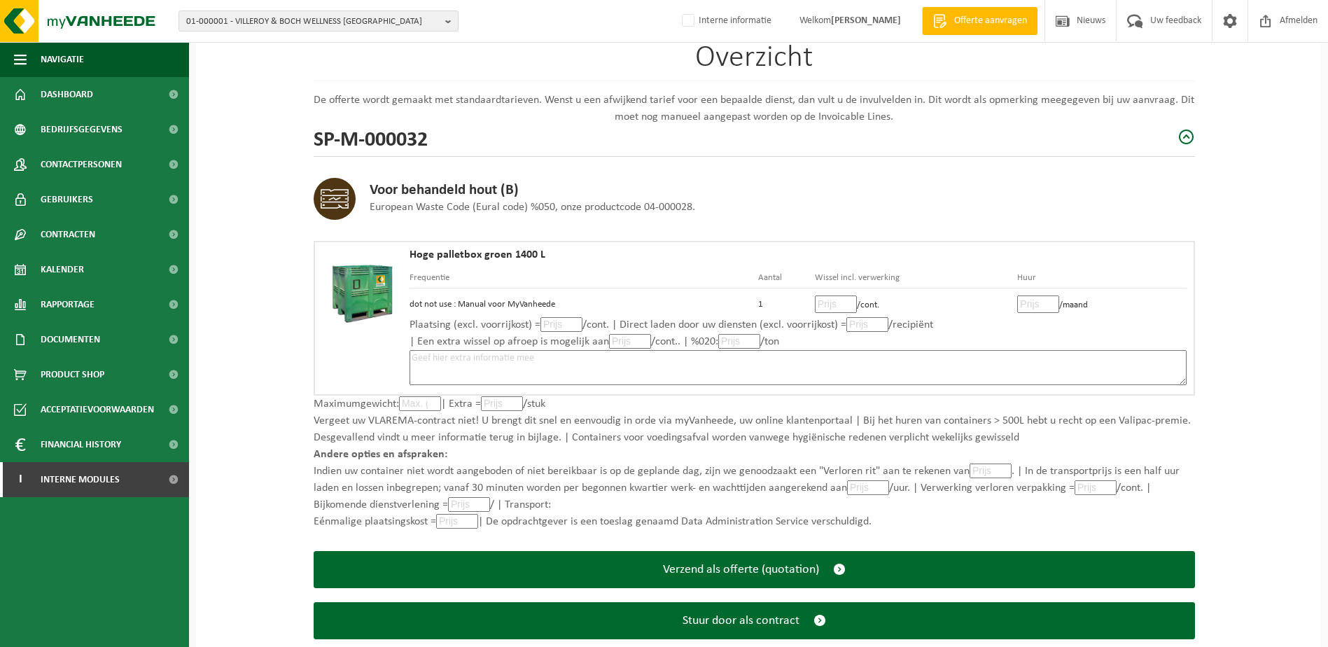
scroll to position [148, 0]
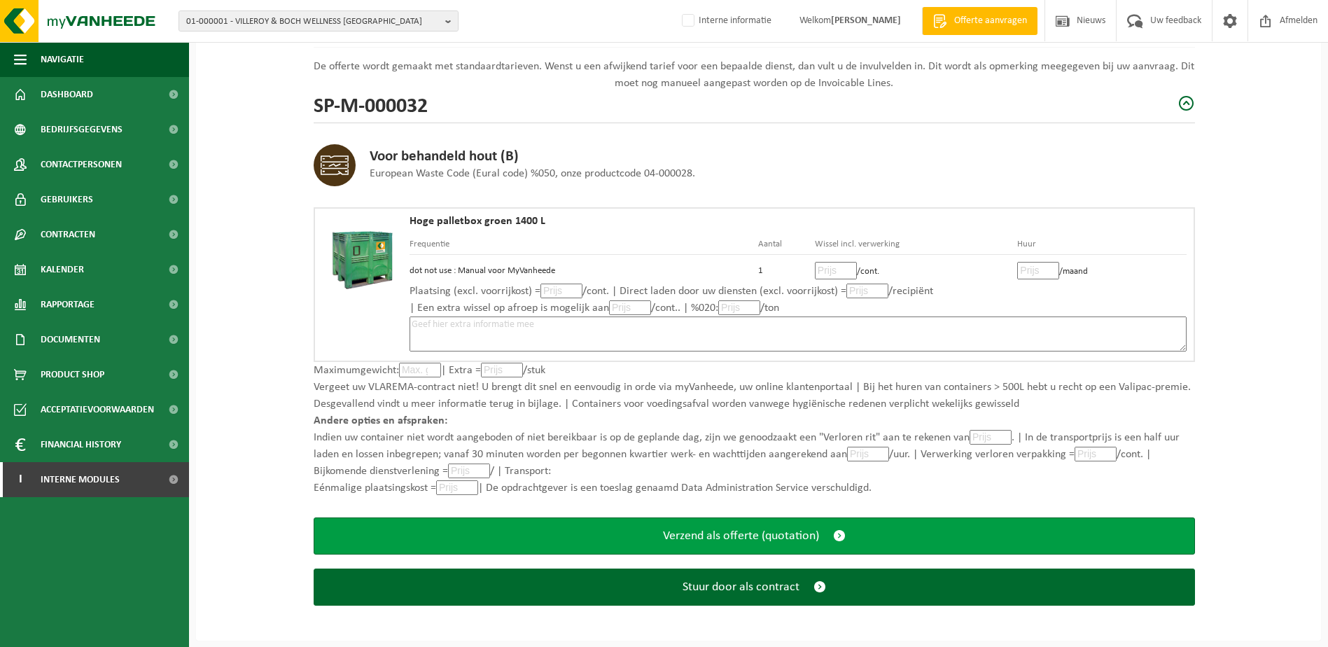
click at [803, 531] on span "Verzend als offerte (quotation)" at bounding box center [741, 536] width 156 height 15
